Goal: Find specific page/section: Find specific page/section

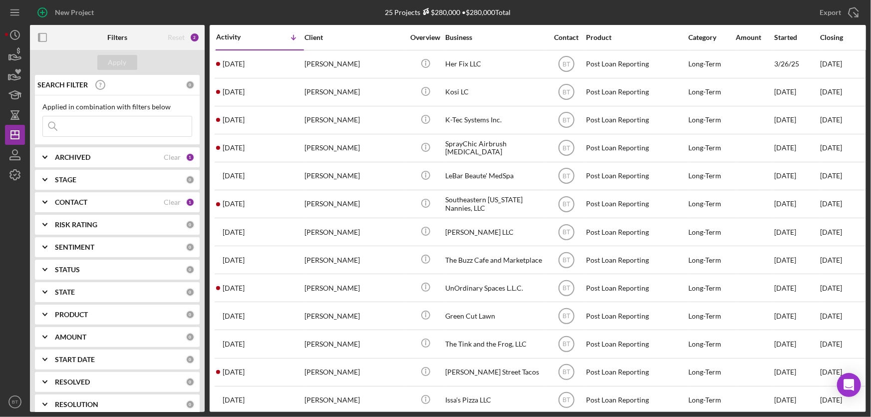
click at [78, 120] on input at bounding box center [117, 126] width 149 height 20
click at [114, 128] on input "larresha" at bounding box center [117, 126] width 149 height 20
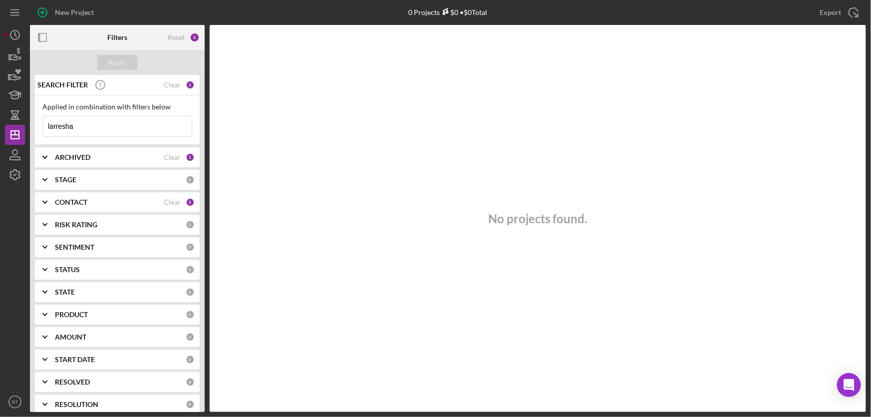
click at [71, 129] on input "larresha" at bounding box center [117, 126] width 149 height 20
type input "white"
click at [71, 130] on input "white" at bounding box center [117, 126] width 149 height 20
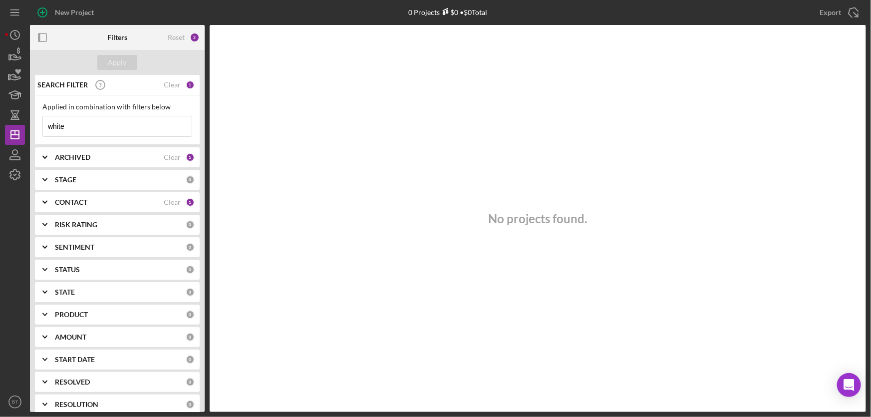
drag, startPoint x: 74, startPoint y: 126, endPoint x: 32, endPoint y: 133, distance: 42.5
click at [32, 133] on div "SEARCH FILTER Clear 1 Applied in combination with filters below white Icon/Menu…" at bounding box center [117, 243] width 175 height 337
type input "l"
type input "lar"
click at [167, 86] on div "Clear" at bounding box center [172, 85] width 17 height 8
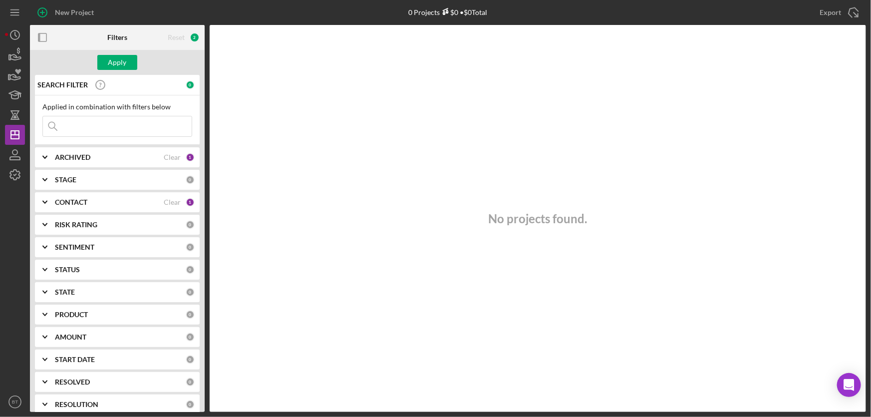
click at [92, 127] on input at bounding box center [117, 126] width 149 height 20
click at [260, 114] on div "No projects found." at bounding box center [538, 218] width 656 height 387
click at [120, 125] on input at bounding box center [117, 126] width 149 height 20
click at [239, 101] on div "No projects found." at bounding box center [538, 218] width 656 height 387
drag, startPoint x: 494, startPoint y: 14, endPoint x: 405, endPoint y: 17, distance: 88.9
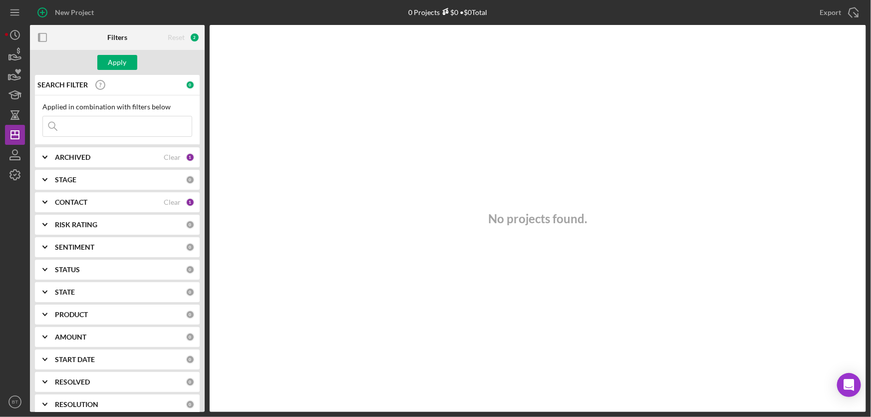
click at [405, 17] on div "0 Projects $0 • $0 Total" at bounding box center [447, 12] width 279 height 25
click at [430, 50] on div "No projects found." at bounding box center [538, 218] width 656 height 387
drag, startPoint x: 405, startPoint y: 14, endPoint x: 498, endPoint y: 12, distance: 92.9
click at [498, 12] on div "0 Projects $0 • $0 Total" at bounding box center [447, 12] width 279 height 25
click at [509, 53] on div "No projects found." at bounding box center [538, 218] width 656 height 387
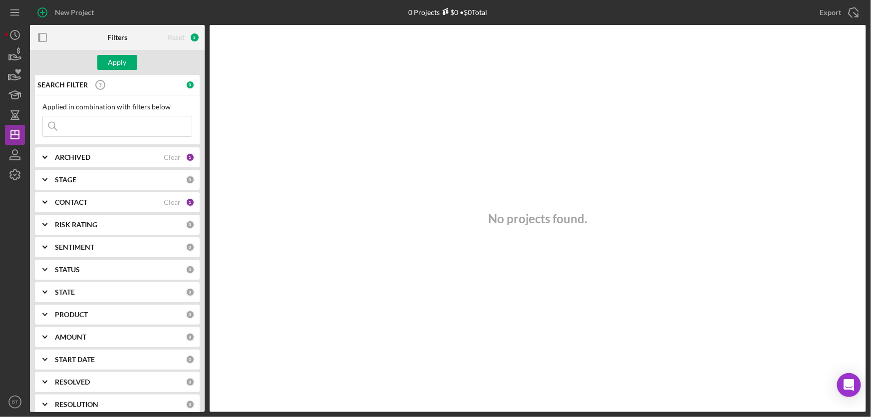
drag, startPoint x: 491, startPoint y: 8, endPoint x: 396, endPoint y: 20, distance: 95.0
click at [396, 20] on div "0 Projects $0 • $0 Total" at bounding box center [447, 12] width 279 height 25
